Goal: Check status: Check status

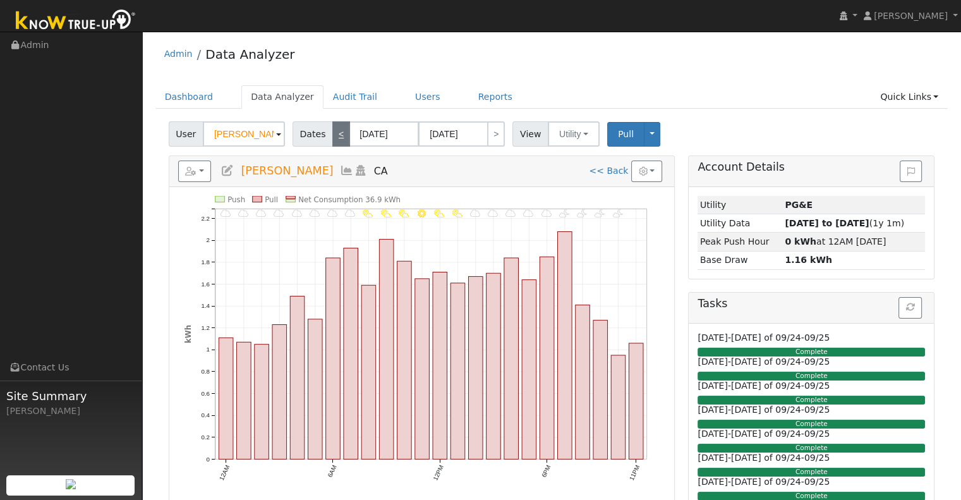
click at [339, 131] on link "<" at bounding box center [341, 133] width 18 height 25
type input "[DATE]"
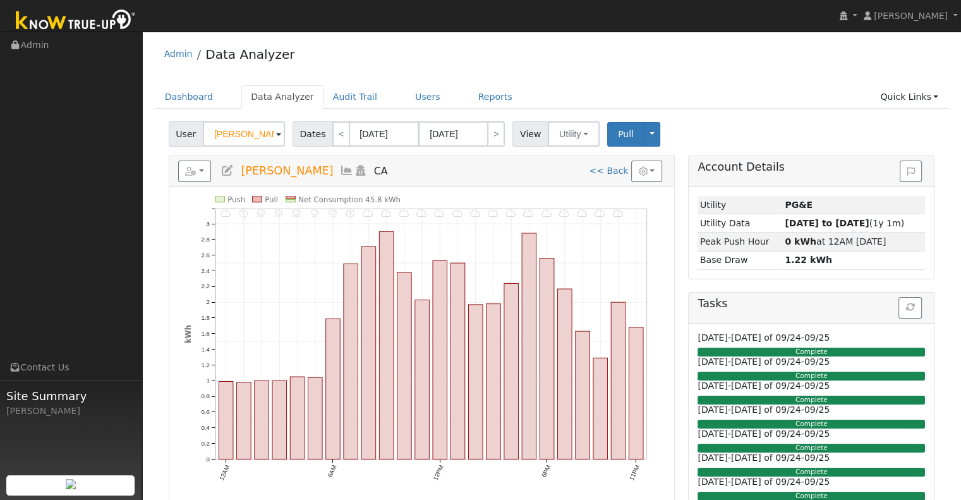
click at [389, 114] on div "Dashboard Data Analyzer Audit Trail Users Reports Quick Links Quick Add Quick C…" at bounding box center [551, 103] width 793 height 36
click at [369, 133] on input "[DATE]" at bounding box center [384, 133] width 70 height 25
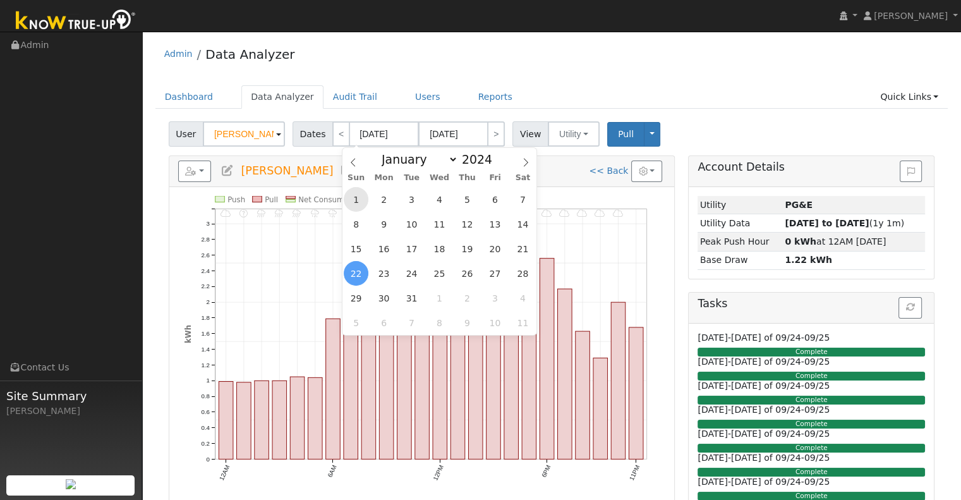
click at [356, 198] on span "1" at bounding box center [356, 199] width 25 height 25
type input "[DATE]"
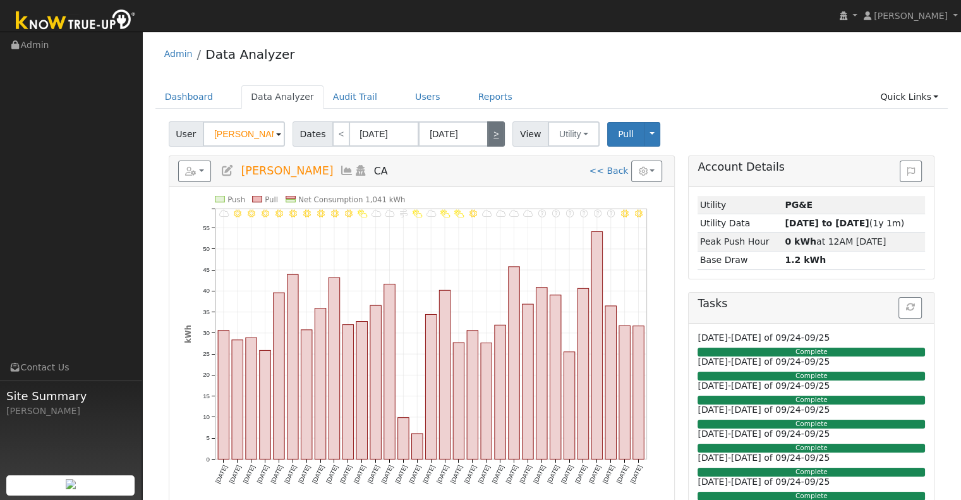
click at [487, 136] on link ">" at bounding box center [496, 133] width 18 height 25
type input "[DATE]"
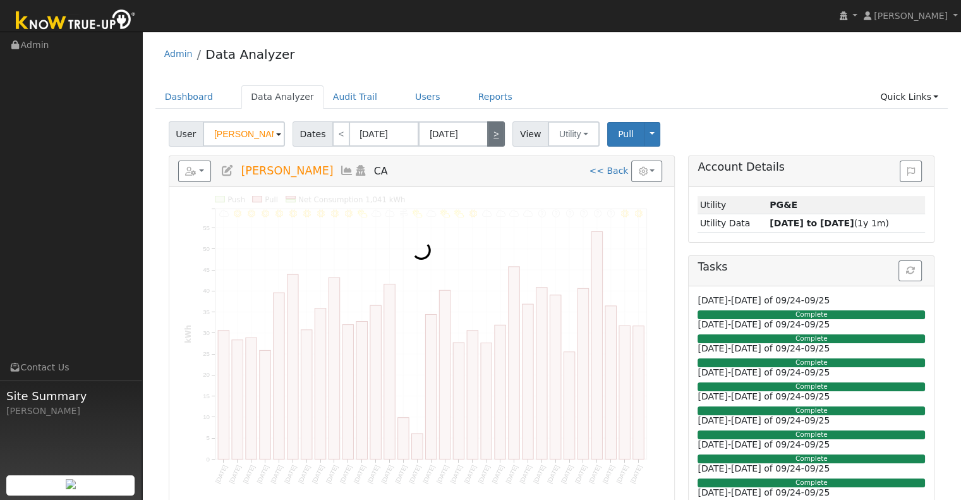
click at [487, 136] on link ">" at bounding box center [496, 133] width 18 height 25
type input "[DATE]"
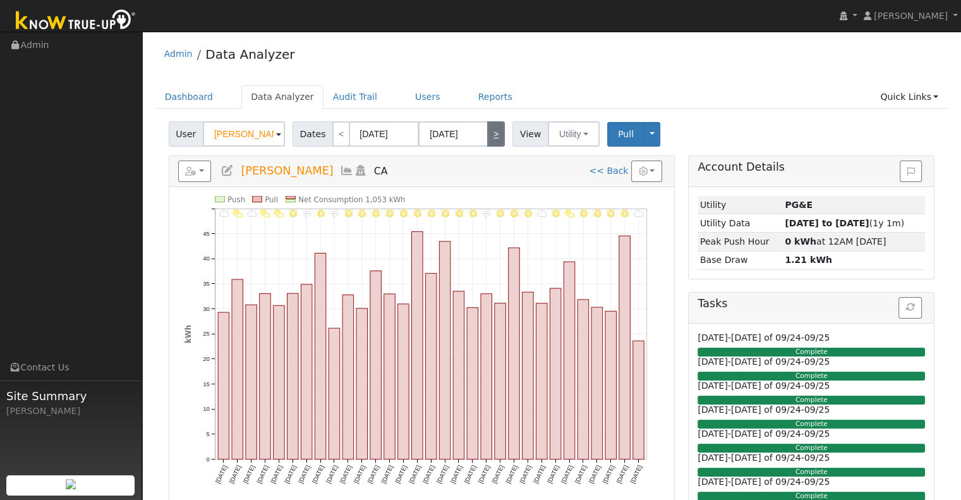
click at [487, 136] on link ">" at bounding box center [496, 133] width 18 height 25
type input "[DATE]"
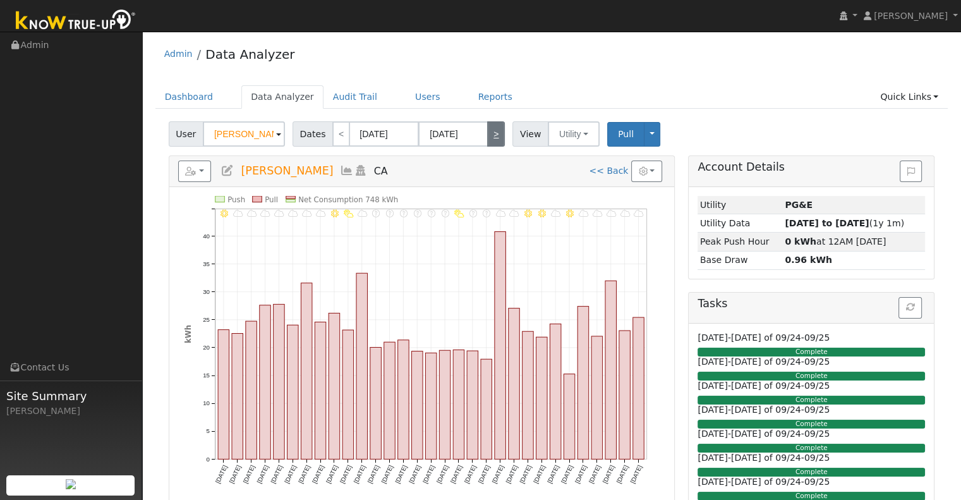
click at [487, 136] on link ">" at bounding box center [496, 133] width 18 height 25
type input "[DATE]"
click at [487, 136] on link ">" at bounding box center [496, 133] width 18 height 25
type input "[DATE]"
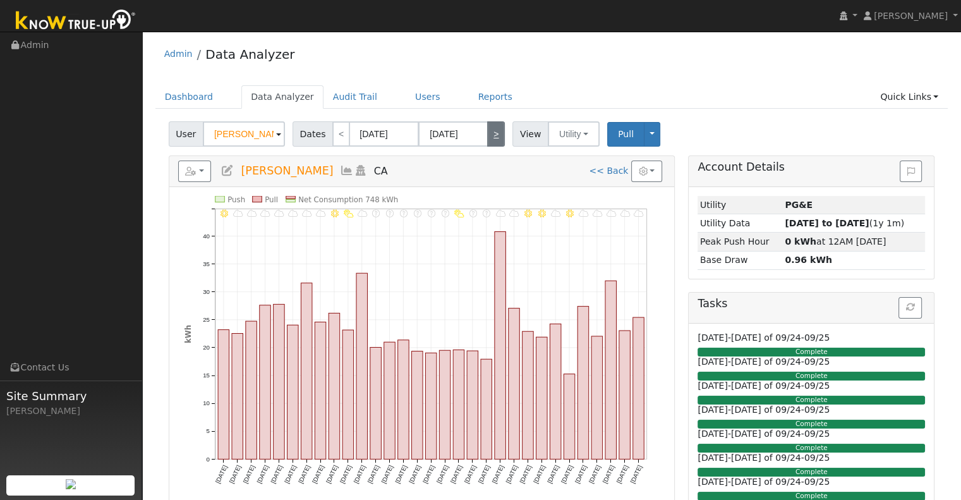
type input "[DATE]"
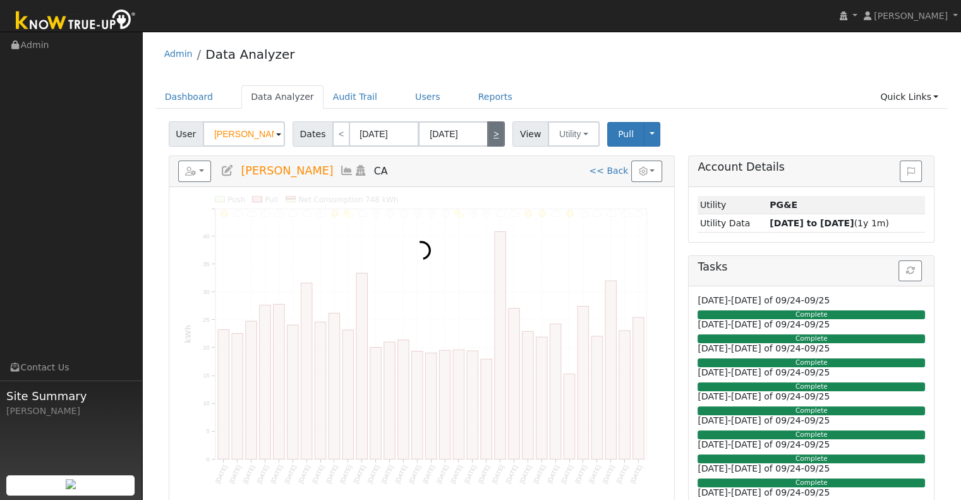
click at [487, 136] on link ">" at bounding box center [496, 133] width 18 height 25
type input "[DATE]"
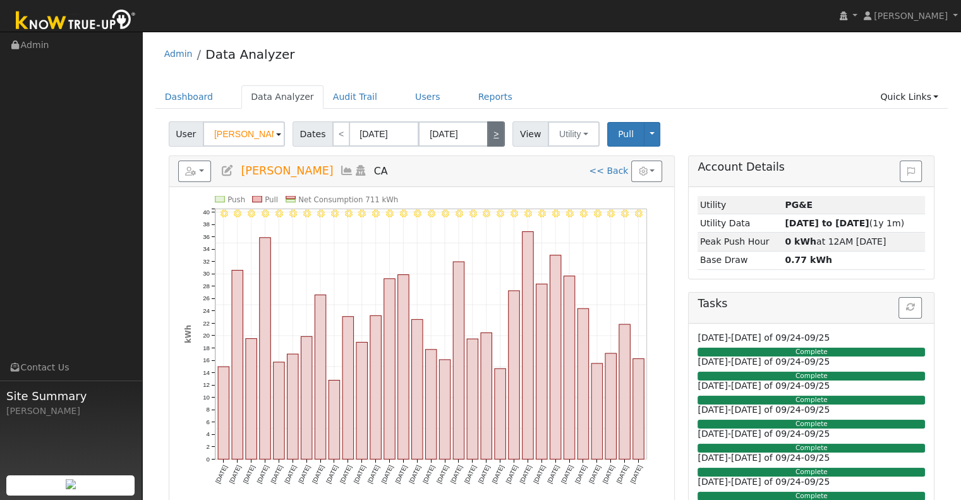
click at [487, 136] on link ">" at bounding box center [496, 133] width 18 height 25
type input "[DATE]"
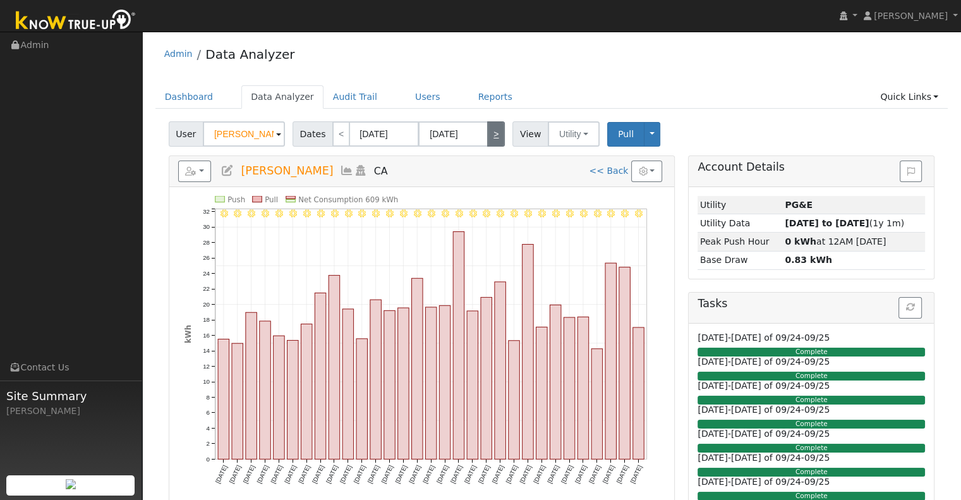
click at [487, 136] on link ">" at bounding box center [496, 133] width 18 height 25
type input "[DATE]"
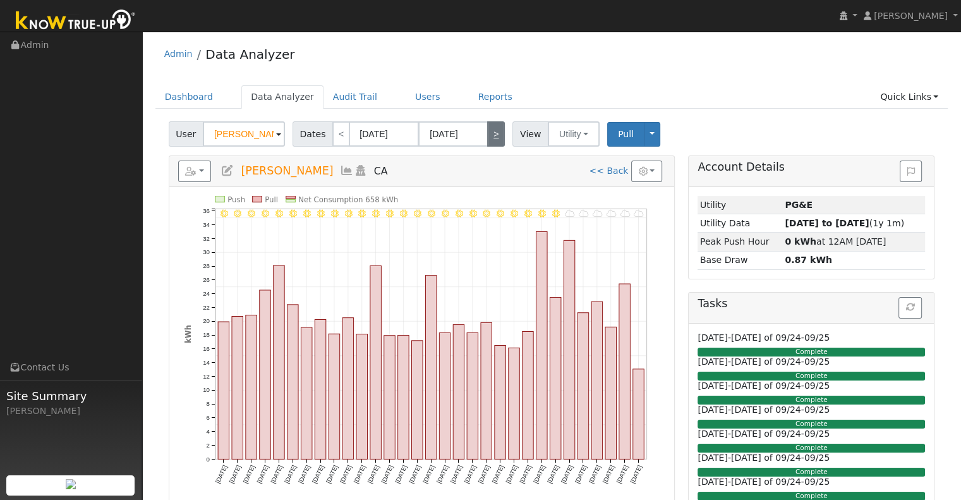
click at [487, 136] on link ">" at bounding box center [496, 133] width 18 height 25
type input "[DATE]"
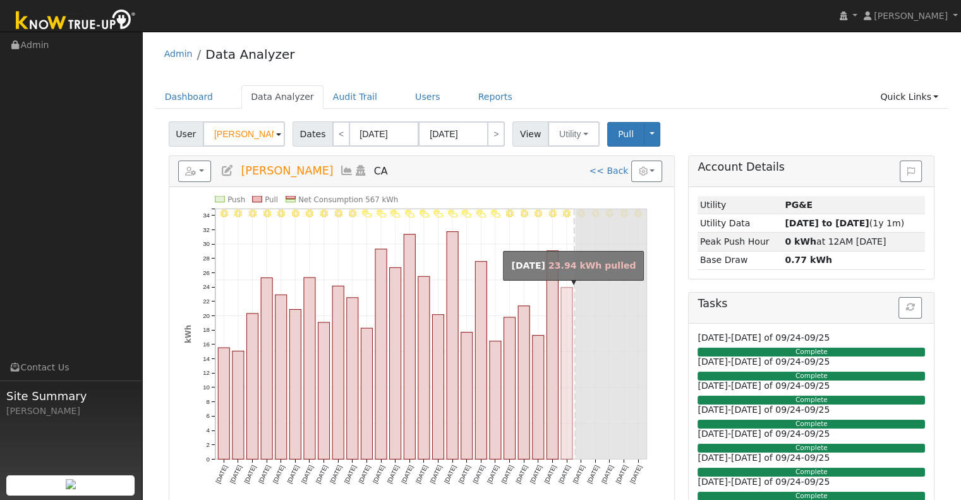
click at [566, 305] on rect "onclick=""" at bounding box center [566, 374] width 11 height 172
type input "[DATE]"
